Goal: Communication & Community: Share content

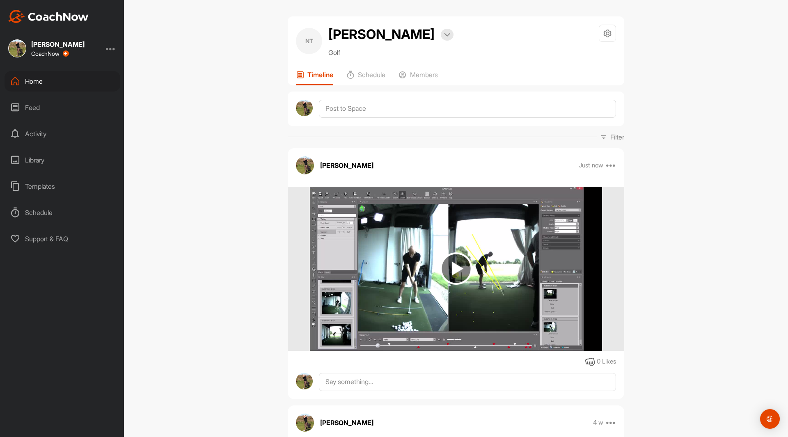
click at [36, 81] on div "Home" at bounding box center [63, 81] width 116 height 21
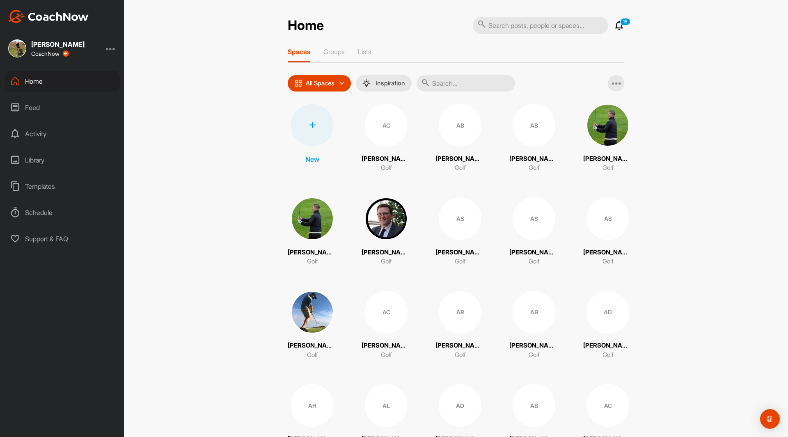
click at [502, 29] on input "text" at bounding box center [540, 25] width 135 height 17
type input "jai"
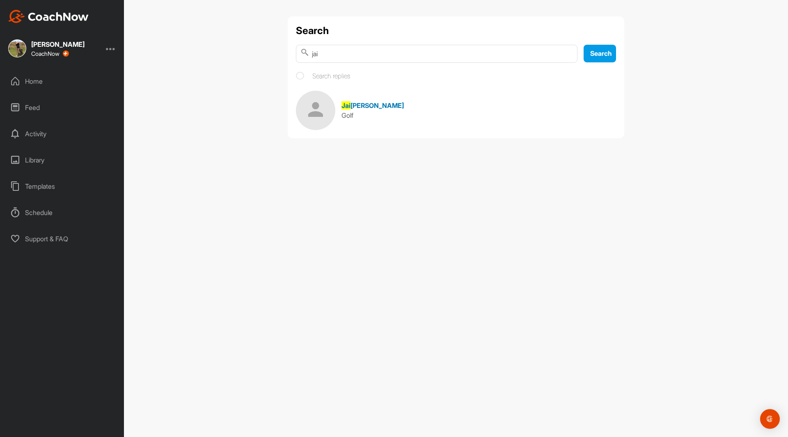
click at [318, 113] on img at bounding box center [315, 110] width 39 height 39
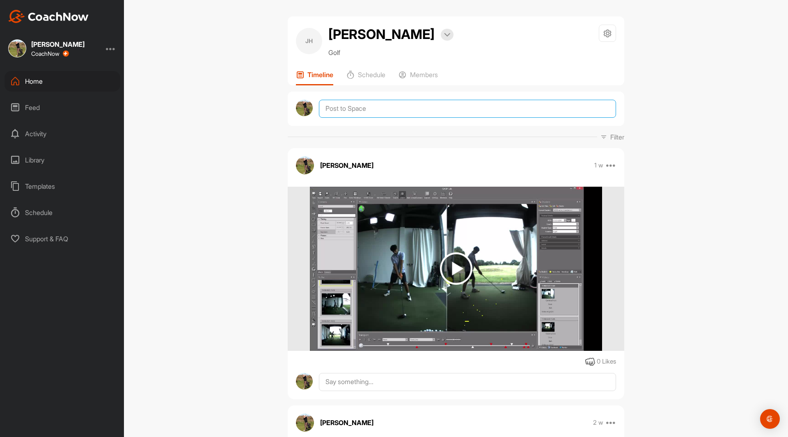
click at [346, 106] on textarea at bounding box center [467, 109] width 297 height 18
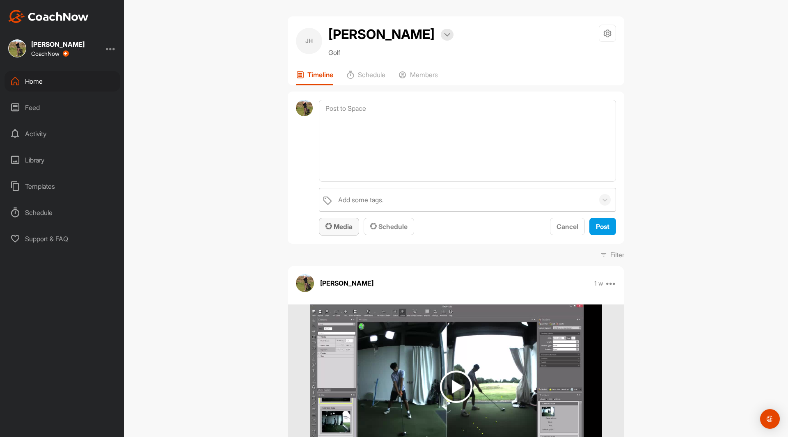
click at [341, 226] on span "Media" at bounding box center [338, 226] width 27 height 8
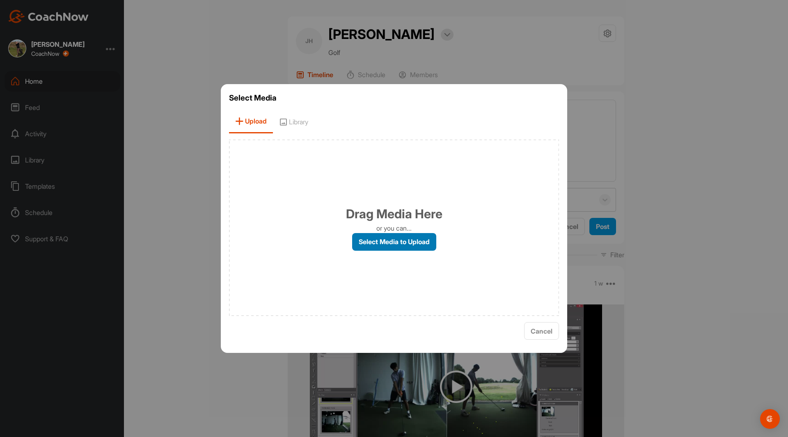
click at [398, 246] on label "Select Media to Upload" at bounding box center [394, 242] width 84 height 18
click at [0, 0] on input "Select Media to Upload" at bounding box center [0, 0] width 0 height 0
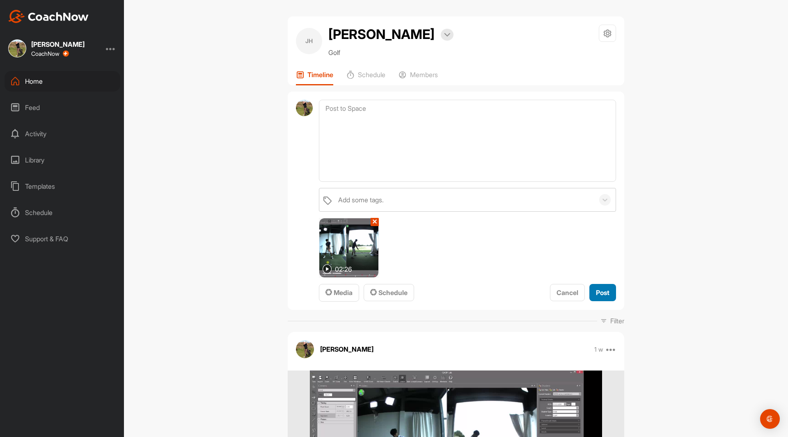
click at [602, 293] on span "Post" at bounding box center [603, 292] width 14 height 8
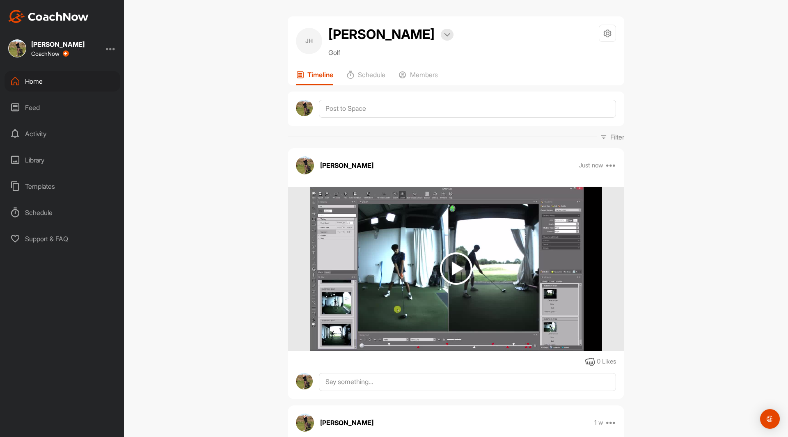
click at [169, 226] on div "[PERSON_NAME] [PERSON_NAME] Bookings Golf Space Settings Your Notifications Tim…" at bounding box center [456, 218] width 664 height 437
